Goal: Navigation & Orientation: Understand site structure

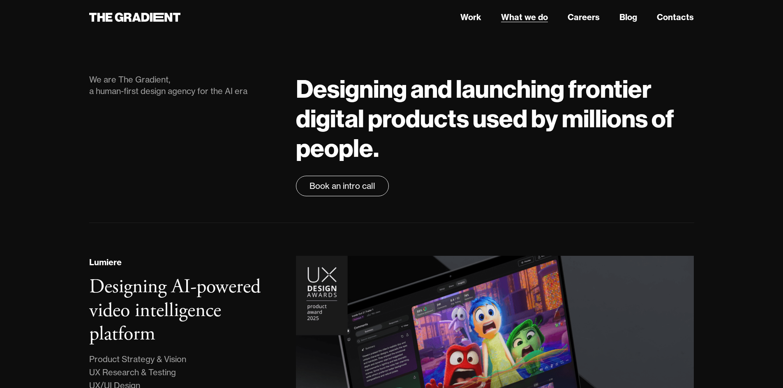
click at [519, 20] on link "What we do" at bounding box center [524, 17] width 47 height 12
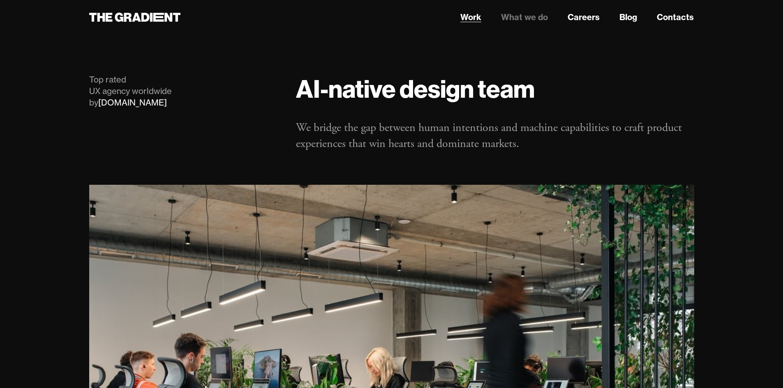
click at [477, 21] on link "Work" at bounding box center [470, 17] width 21 height 12
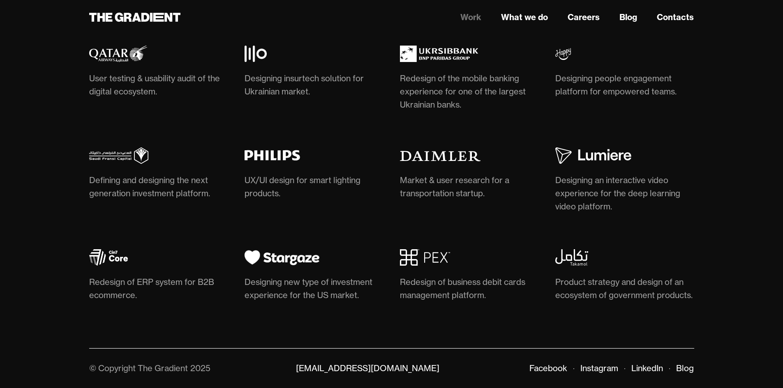
scroll to position [2531, 0]
